Goal: Find specific page/section: Locate a particular part of the current website

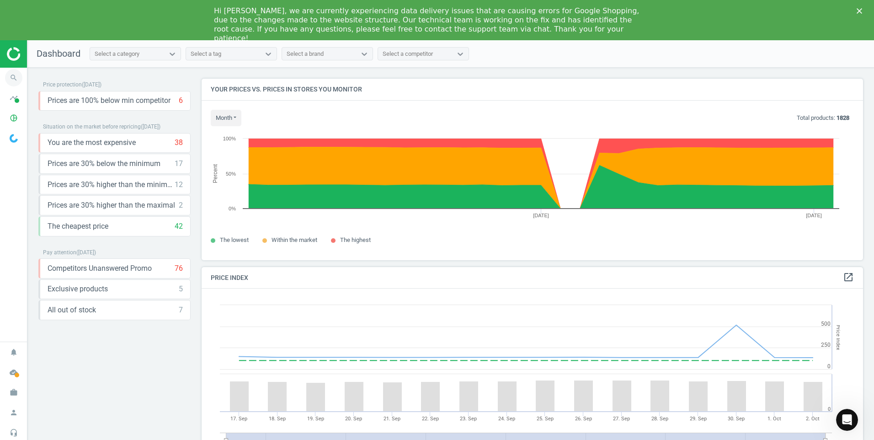
click at [13, 80] on icon "search" at bounding box center [13, 77] width 17 height 17
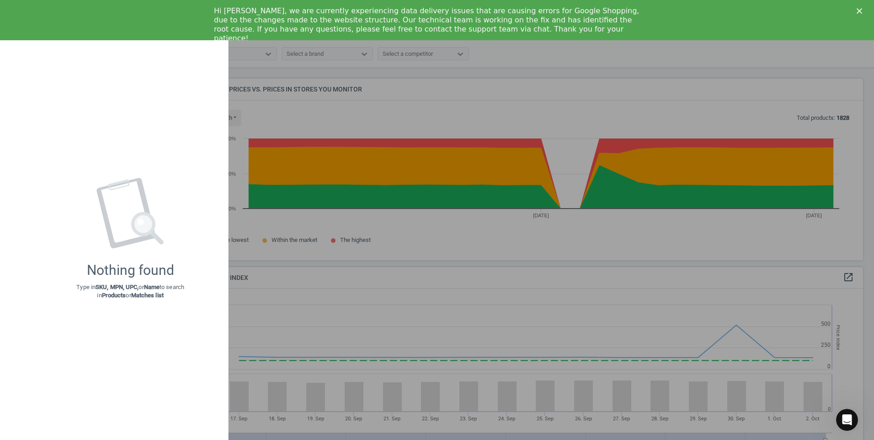
click at [148, 212] on use at bounding box center [131, 213] width 68 height 70
click at [73, 48] on div "Nothing found Type in SKU, MPN, UPC, or Name to search in Products or Matches l…" at bounding box center [130, 239] width 196 height 384
click at [322, 98] on div at bounding box center [437, 220] width 874 height 440
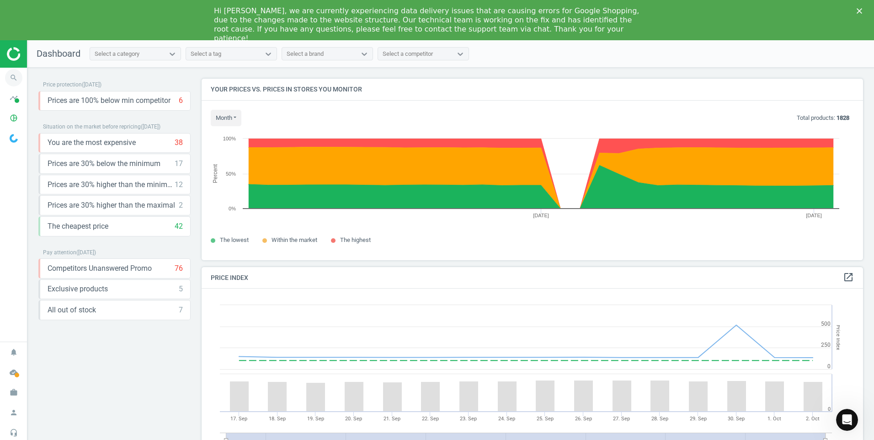
click at [15, 75] on icon "search" at bounding box center [13, 77] width 17 height 17
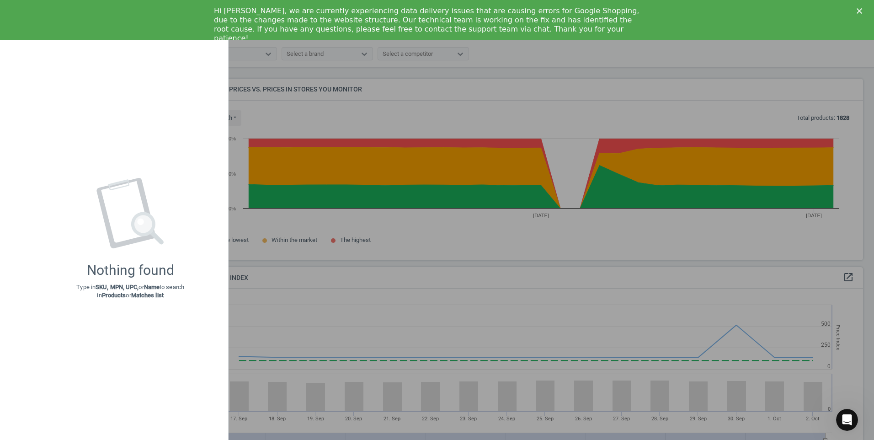
click at [49, 82] on div "Nothing found Type in SKU, MPN, UPC, or Name to search in Products or Matches l…" at bounding box center [130, 239] width 196 height 384
click at [160, 233] on icon at bounding box center [130, 213] width 70 height 70
click at [92, 309] on div "Nothing found Type in SKU, MPN, UPC, or Name to search in Products or Matches l…" at bounding box center [130, 239] width 196 height 384
click at [102, 292] on strong "Products" at bounding box center [114, 295] width 24 height 7
click at [111, 298] on strong "Products" at bounding box center [114, 295] width 24 height 7
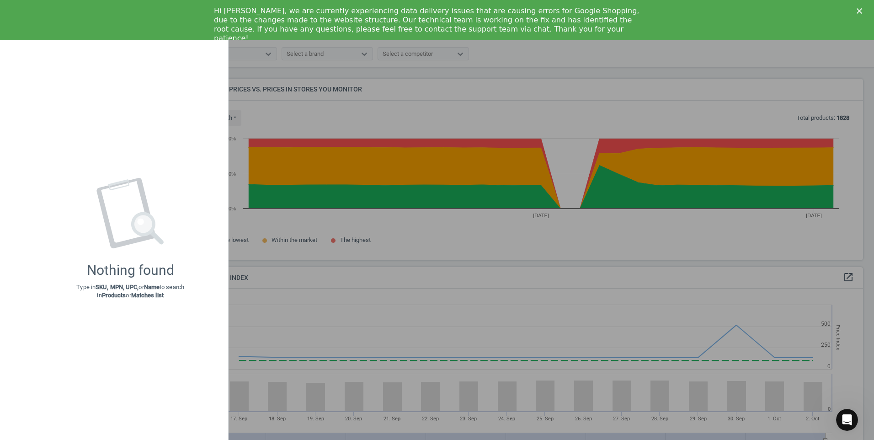
click at [274, 298] on div at bounding box center [437, 220] width 874 height 440
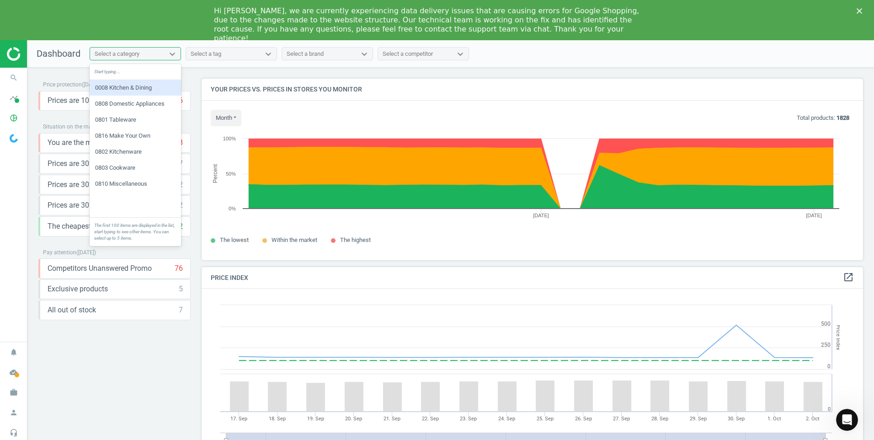
click at [118, 56] on div "Select a category" at bounding box center [117, 54] width 45 height 8
click at [139, 83] on div "0008 Kitchen & Dining" at bounding box center [135, 88] width 91 height 16
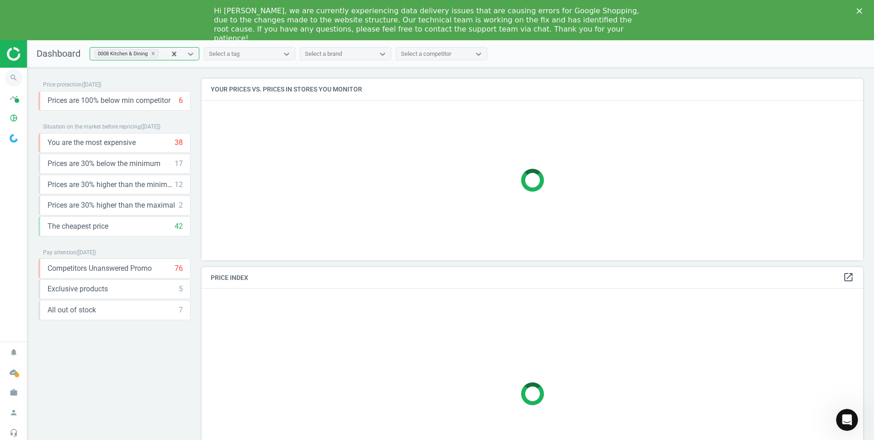
click at [10, 75] on icon "search" at bounding box center [13, 77] width 17 height 17
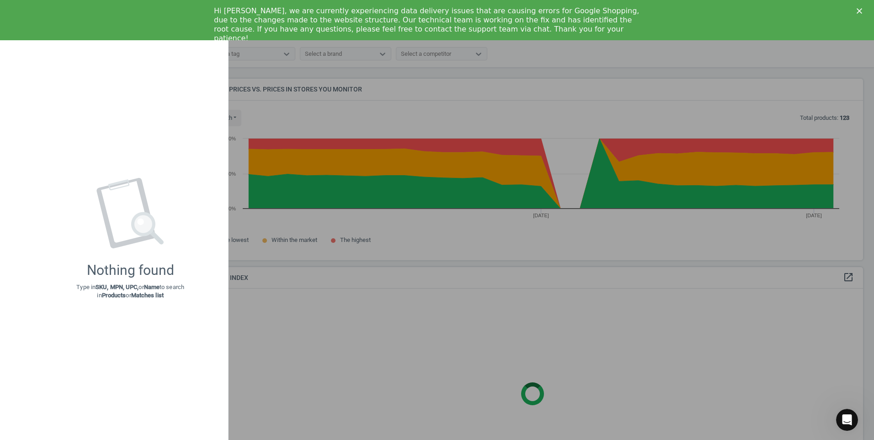
click at [293, 92] on div at bounding box center [437, 220] width 874 height 440
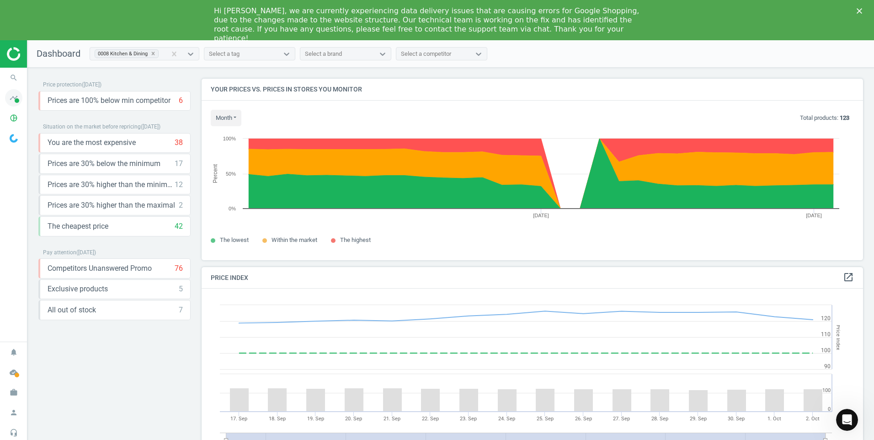
click at [11, 102] on icon "timeline" at bounding box center [13, 97] width 17 height 17
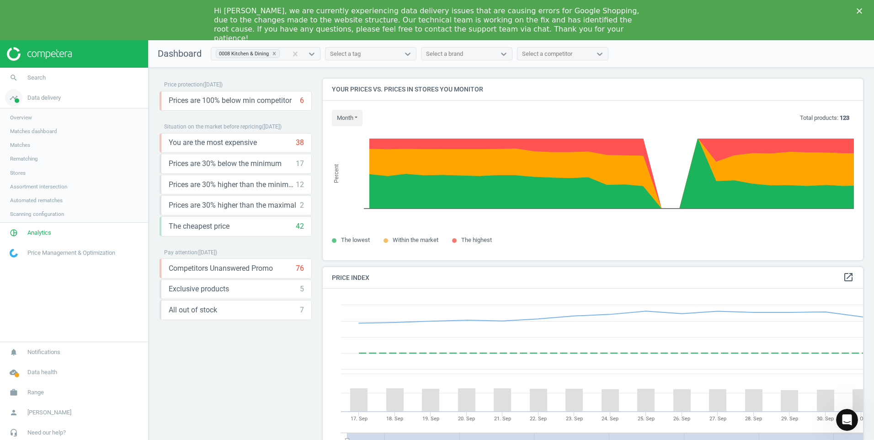
scroll to position [224, 548]
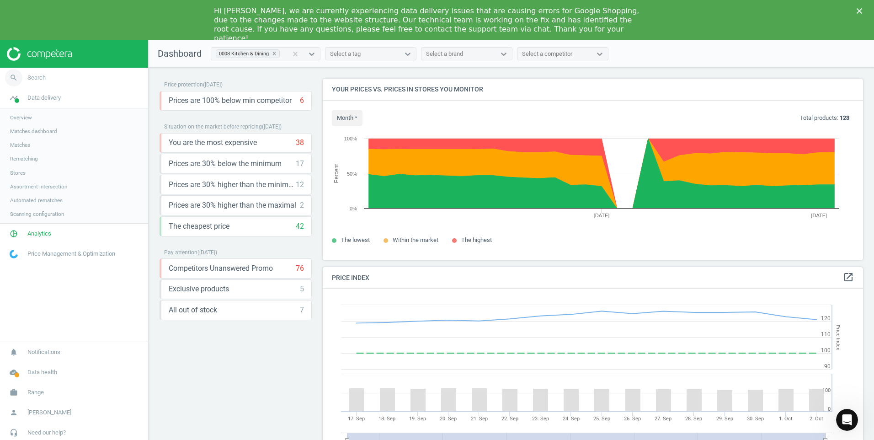
click at [34, 75] on span "Search" at bounding box center [36, 78] width 18 height 8
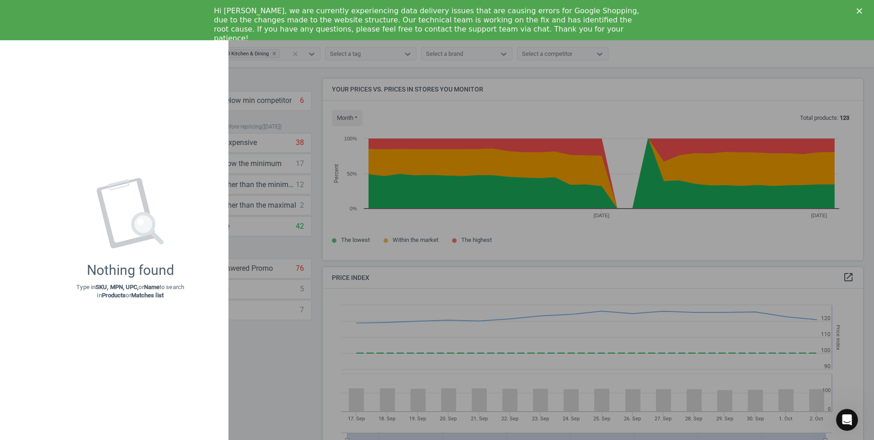
click at [75, 142] on div "Nothing found Type in SKU, MPN, UPC, or Name to search in Products or Matches l…" at bounding box center [130, 239] width 196 height 384
click at [293, 106] on div at bounding box center [437, 220] width 874 height 440
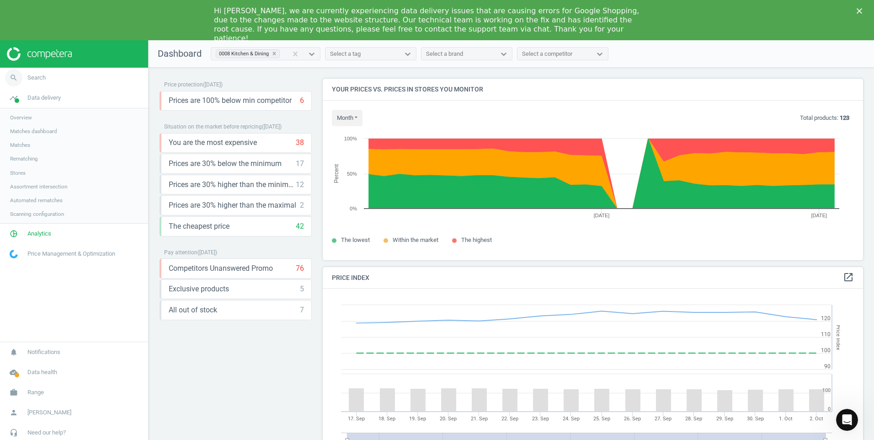
click at [14, 75] on icon "search" at bounding box center [13, 77] width 17 height 17
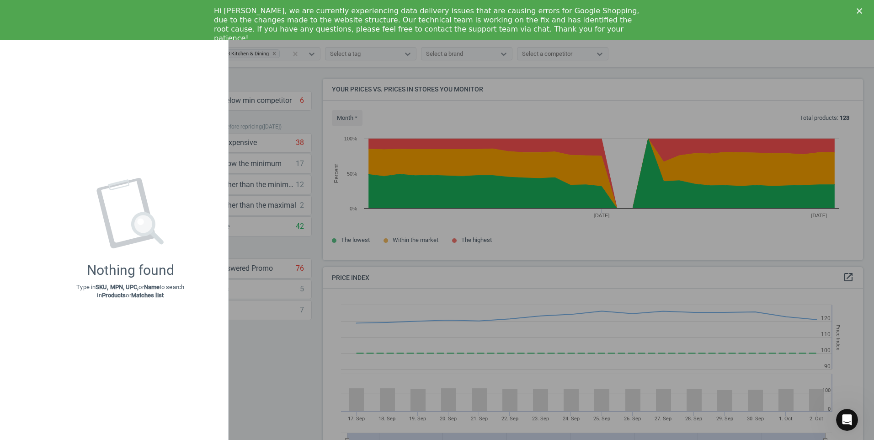
type input "927393"
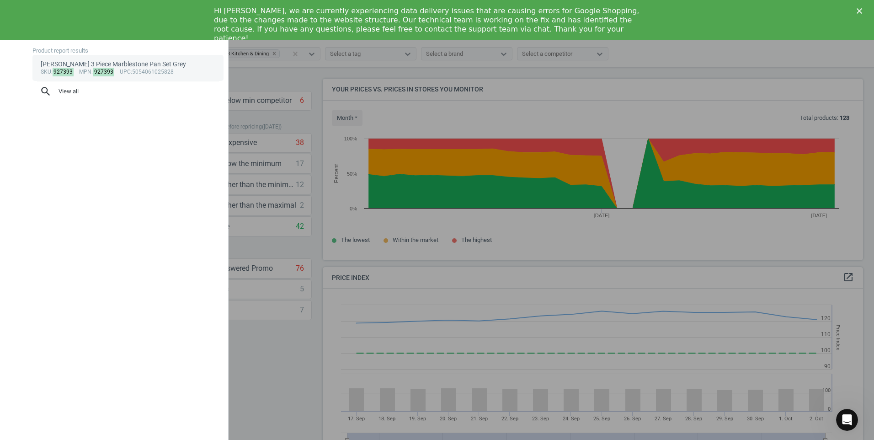
click at [90, 66] on div "[PERSON_NAME] 3 Piece Marblestone Pan Set Grey" at bounding box center [128, 64] width 175 height 9
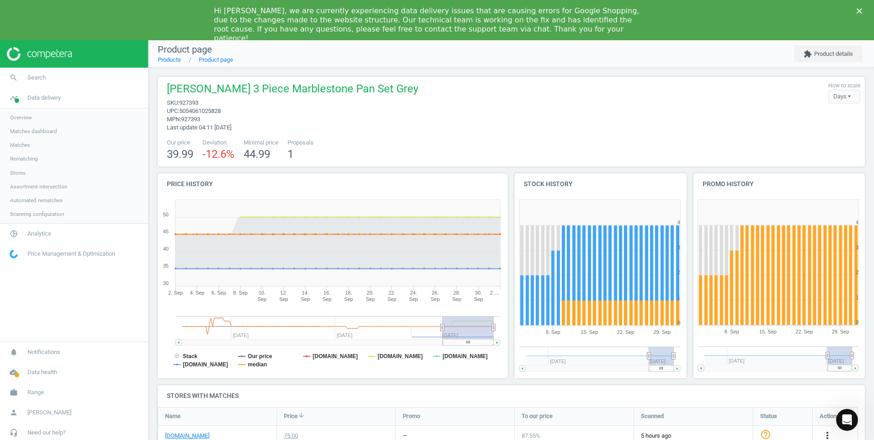
click at [860, 9] on icon "Close" at bounding box center [859, 10] width 5 height 5
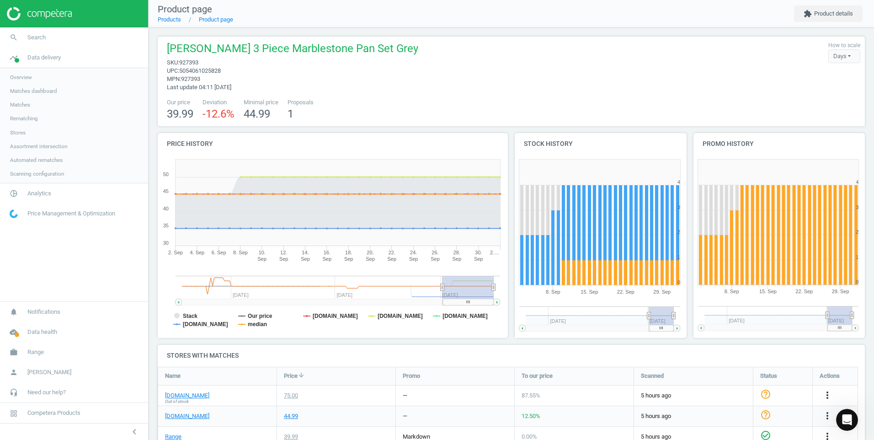
click at [844, 57] on div "Days" at bounding box center [844, 56] width 32 height 14
click at [701, 73] on div "[PERSON_NAME] 3 Piece Marblestone Pan Set Grey sku : 927393 upc : 5054061025828…" at bounding box center [511, 66] width 698 height 50
click at [813, 15] on button "extension Product details" at bounding box center [828, 13] width 69 height 16
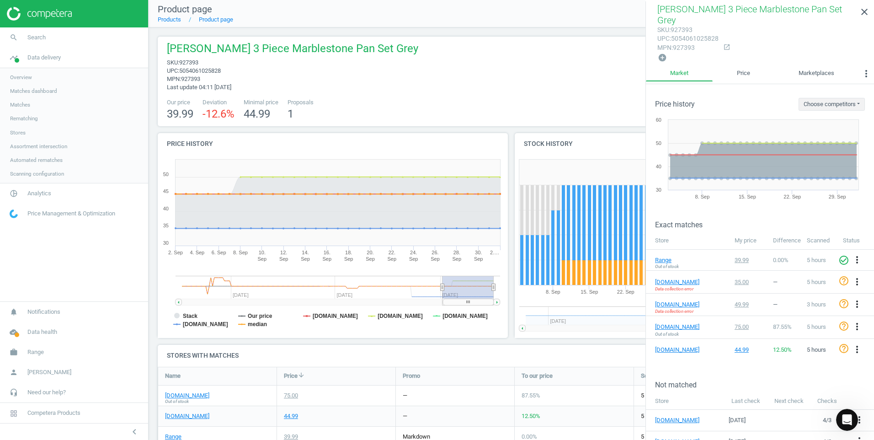
click at [510, 112] on div "Our price 39.99 Deviation -12.6 % Minimal price 44.99 Proposals 1" at bounding box center [511, 109] width 698 height 23
click at [864, 13] on icon "close" at bounding box center [864, 11] width 11 height 11
